Goal: Task Accomplishment & Management: Complete application form

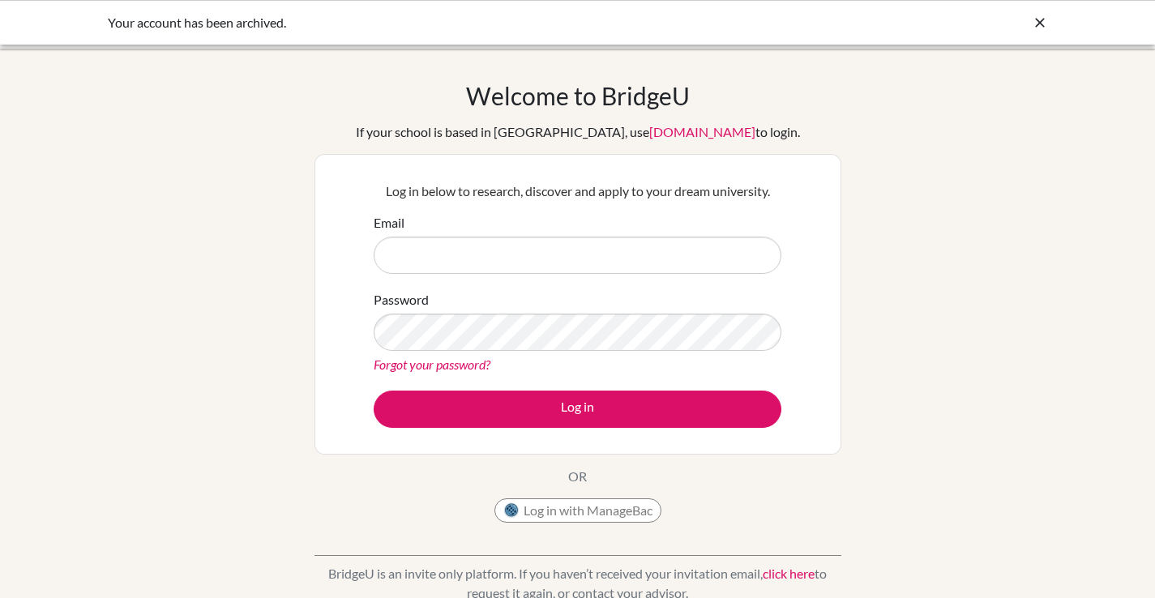
click at [596, 248] on input "Email" at bounding box center [578, 255] width 408 height 37
type input "[PERSON_NAME][EMAIL_ADDRESS][PERSON_NAME][DOMAIN_NAME]"
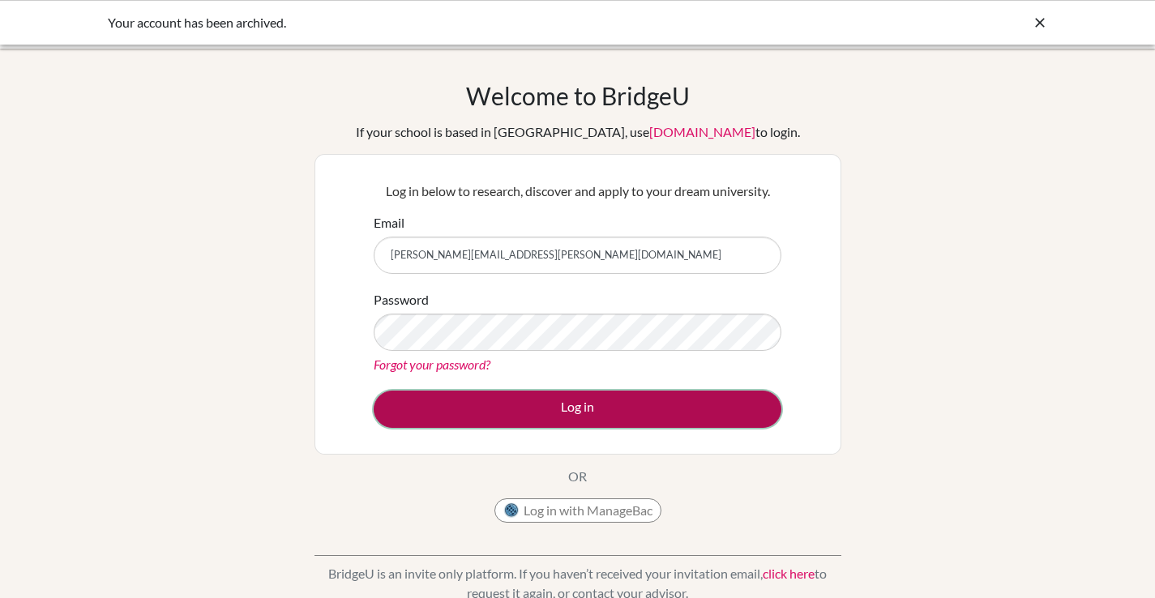
click at [567, 410] on button "Log in" at bounding box center [578, 409] width 408 height 37
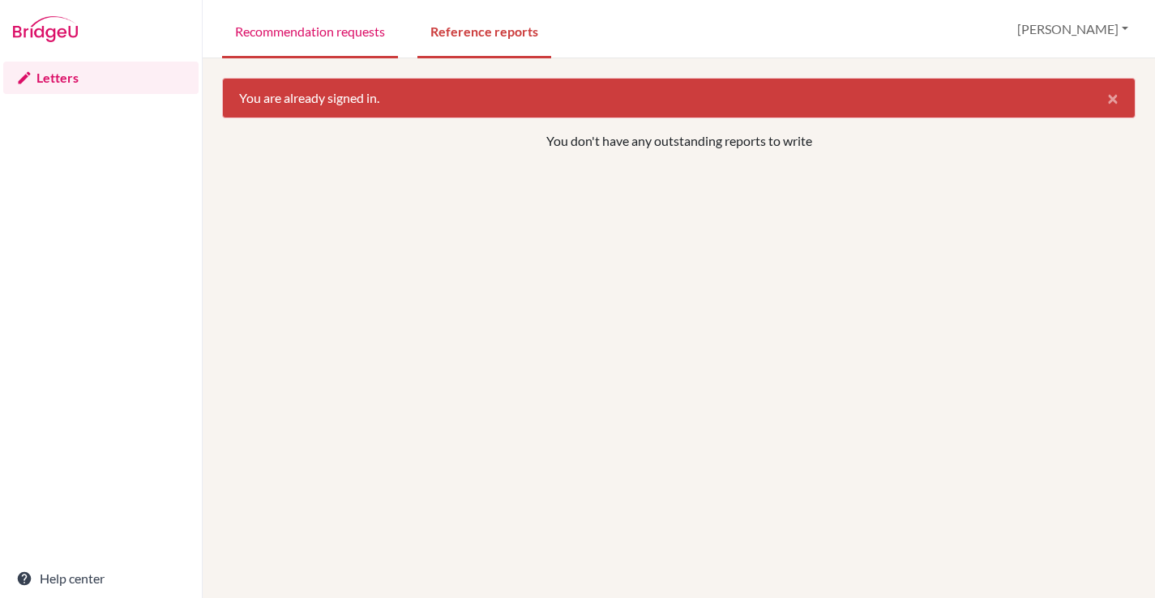
click at [362, 24] on link "Recommendation requests" at bounding box center [310, 30] width 176 height 56
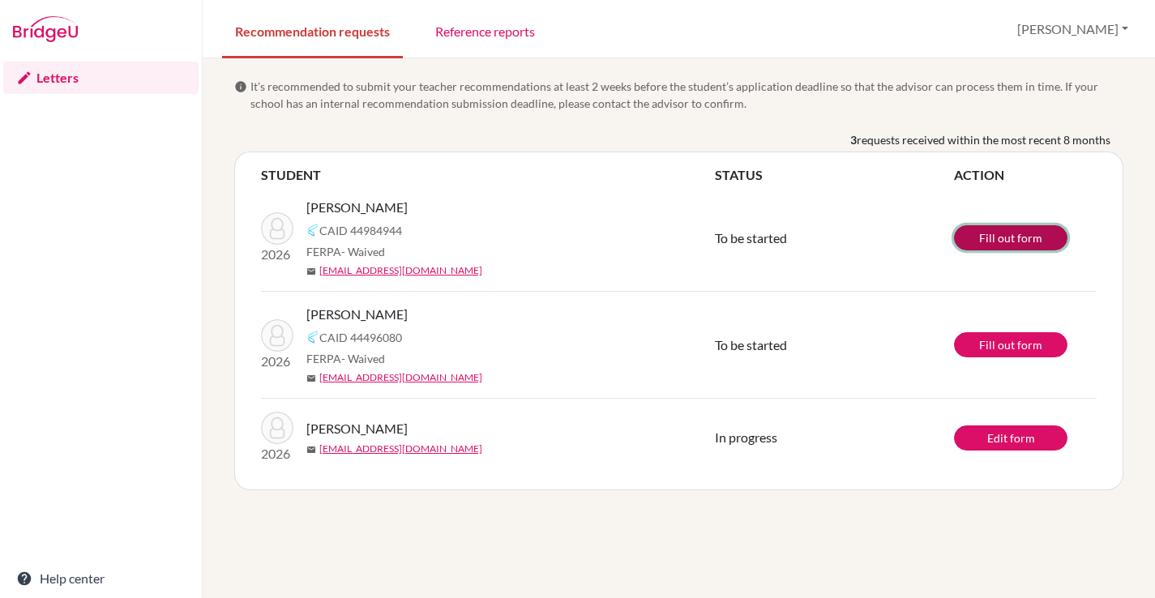
click at [1007, 231] on link "Fill out form" at bounding box center [1010, 237] width 113 height 25
